Goal: Information Seeking & Learning: Learn about a topic

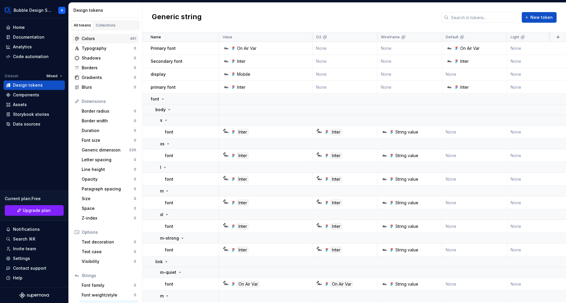
click at [108, 41] on div "Colors" at bounding box center [106, 39] width 48 height 6
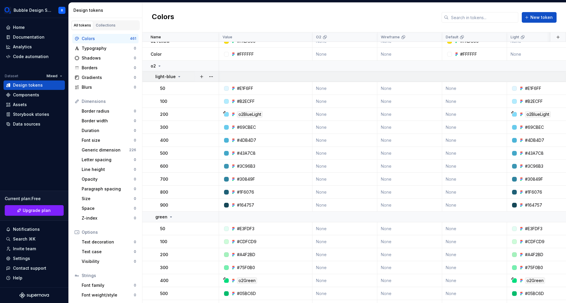
scroll to position [274, 0]
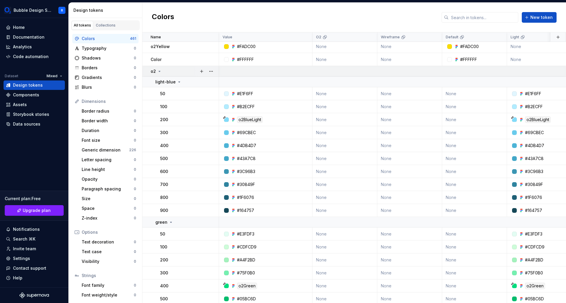
click at [156, 69] on div "o2" at bounding box center [156, 71] width 11 height 6
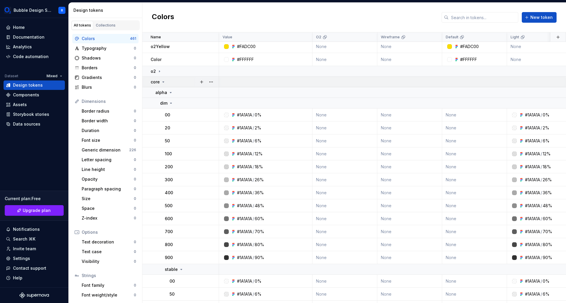
click at [159, 80] on p "core" at bounding box center [155, 82] width 9 height 6
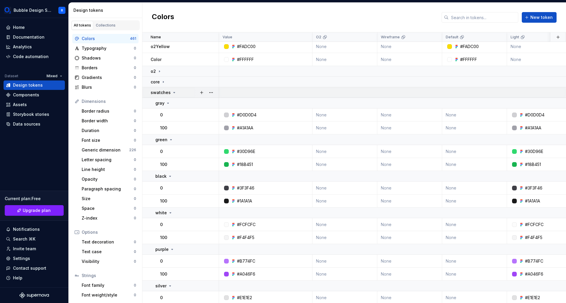
click at [162, 93] on p "swatches" at bounding box center [161, 93] width 20 height 6
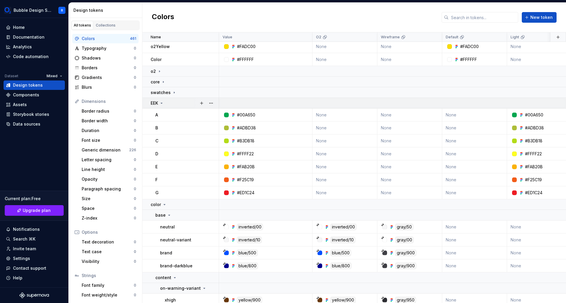
click at [157, 103] on p "EEK" at bounding box center [154, 103] width 7 height 6
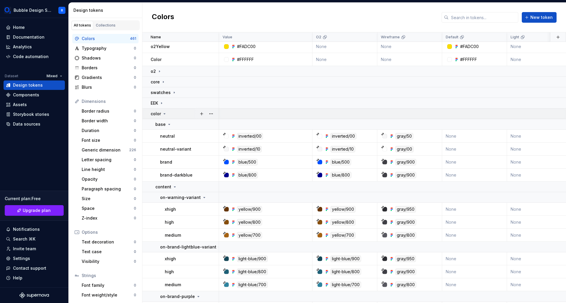
click at [158, 117] on td "color" at bounding box center [180, 114] width 77 height 11
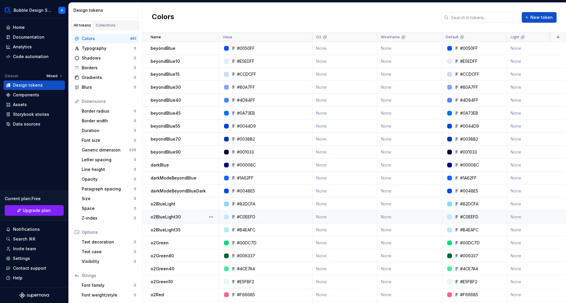
scroll to position [93, 0]
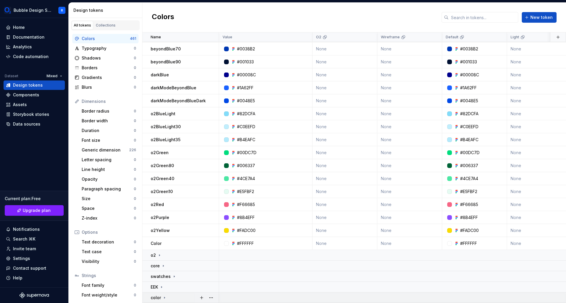
click at [161, 295] on div "color" at bounding box center [159, 298] width 16 height 6
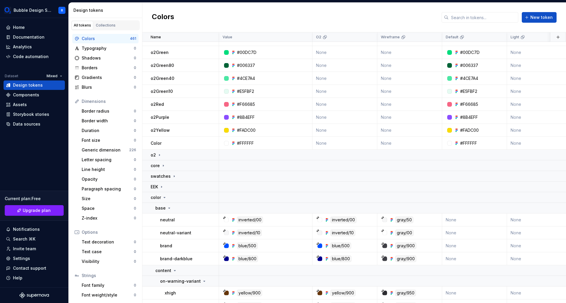
scroll to position [174, 0]
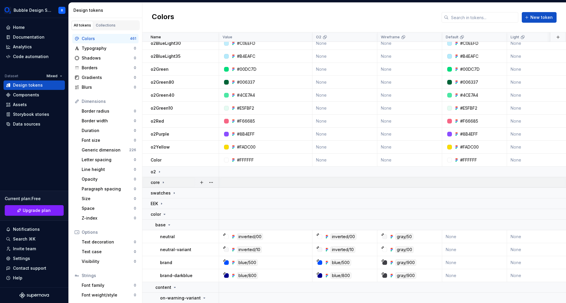
click at [170, 184] on div "core" at bounding box center [185, 183] width 68 height 6
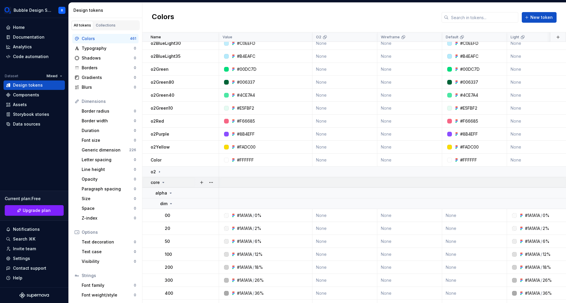
click at [164, 180] on div "core" at bounding box center [158, 183] width 15 height 6
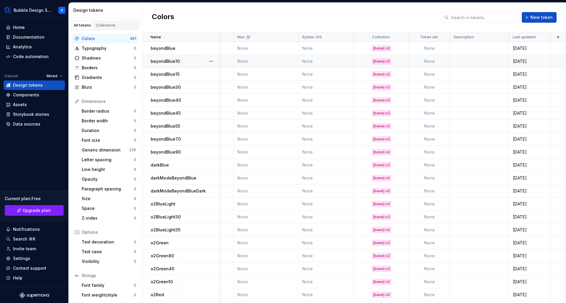
scroll to position [0, 601]
click at [110, 151] on div "Generic dimension" at bounding box center [105, 150] width 47 height 6
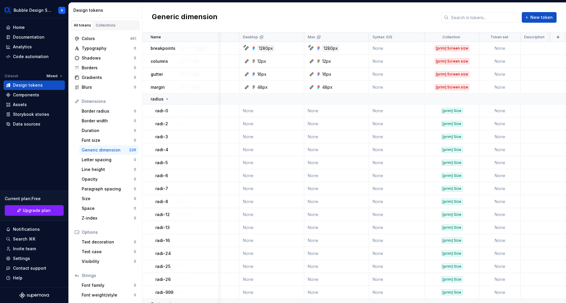
scroll to position [0, 532]
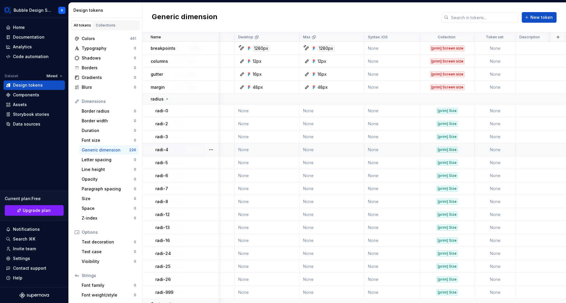
click at [182, 148] on div "radi-4" at bounding box center [186, 150] width 63 height 6
drag, startPoint x: 182, startPoint y: 148, endPoint x: 204, endPoint y: 0, distance: 149.5
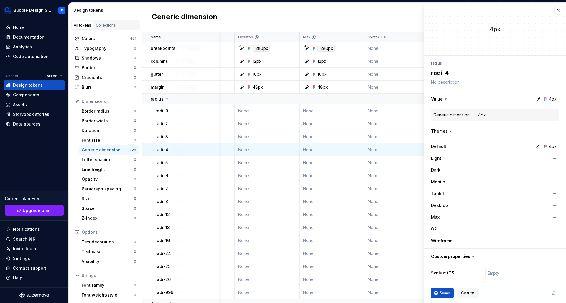
scroll to position [0, 513]
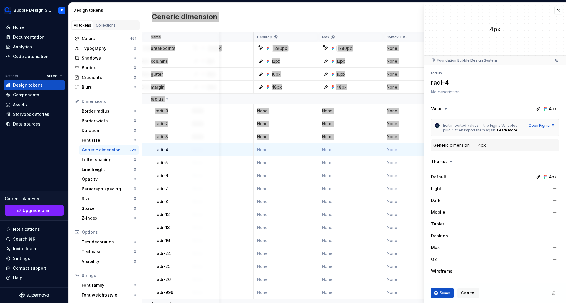
type textarea "*"
